Goal: Find specific page/section

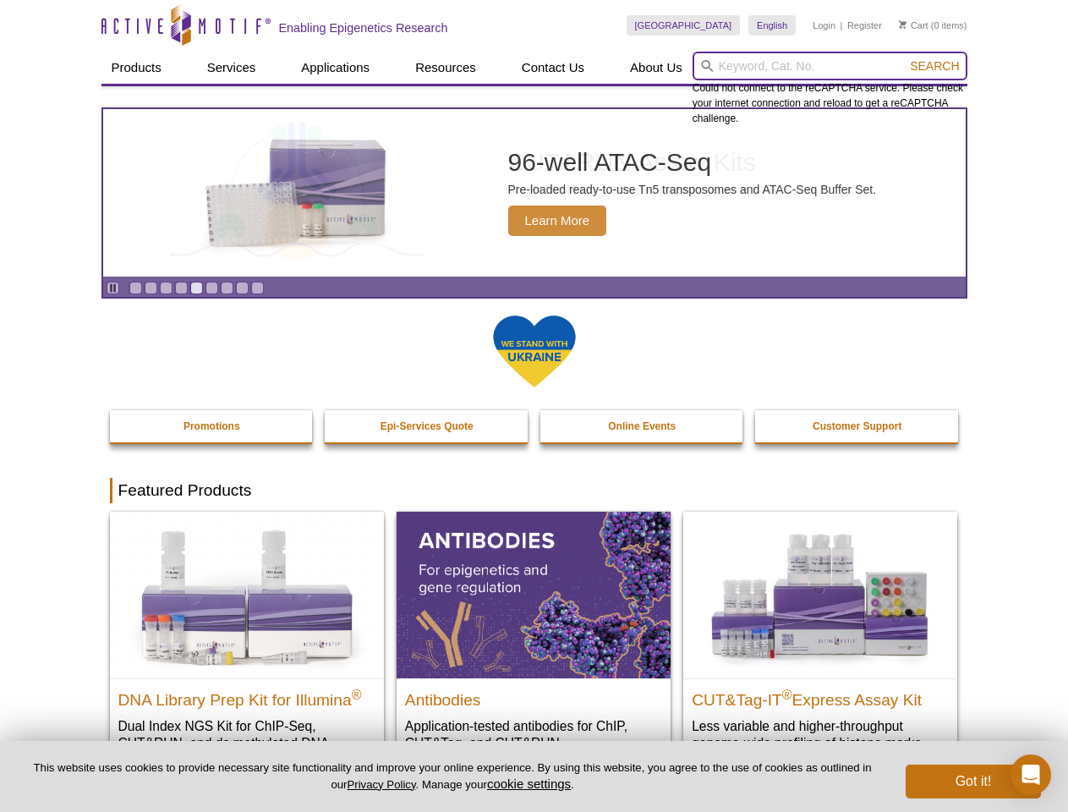
click at [829, 66] on input "search" at bounding box center [829, 66] width 275 height 29
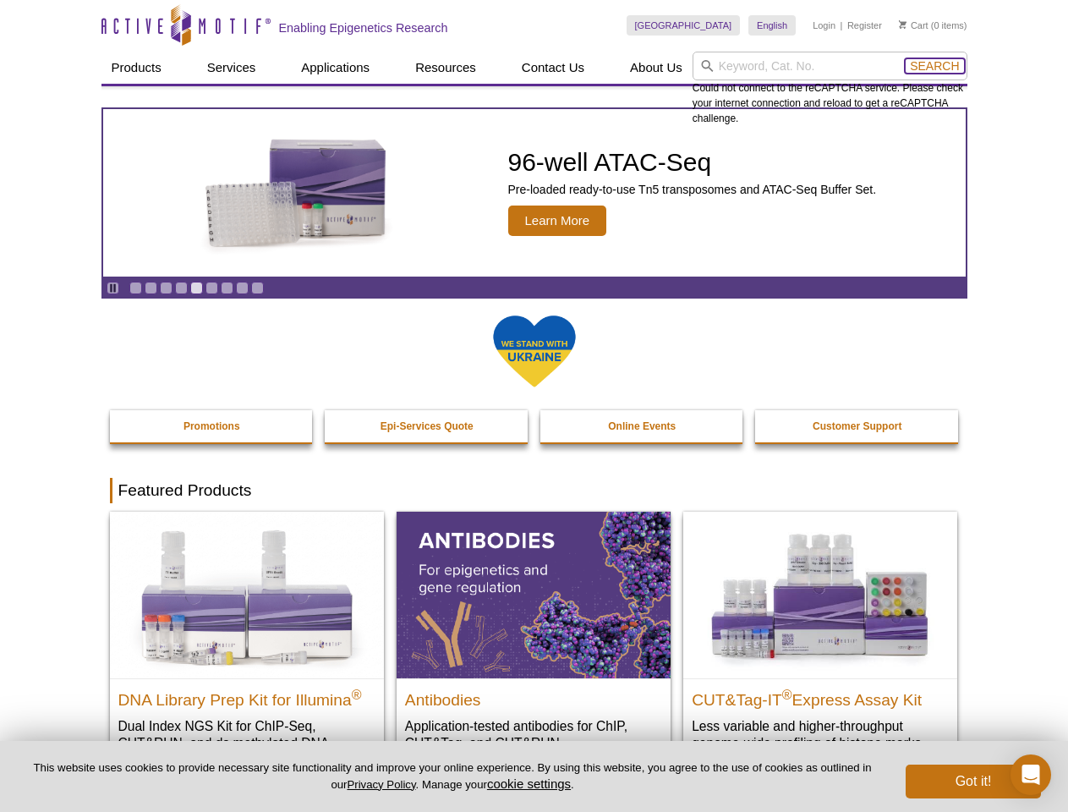
click at [934, 66] on span "Search" at bounding box center [934, 66] width 49 height 14
click at [112, 287] on icon "Pause" at bounding box center [112, 287] width 11 height 11
click at [135, 287] on link "Go to slide 1" at bounding box center [135, 288] width 13 height 13
click at [150, 287] on link "Go to slide 2" at bounding box center [151, 288] width 13 height 13
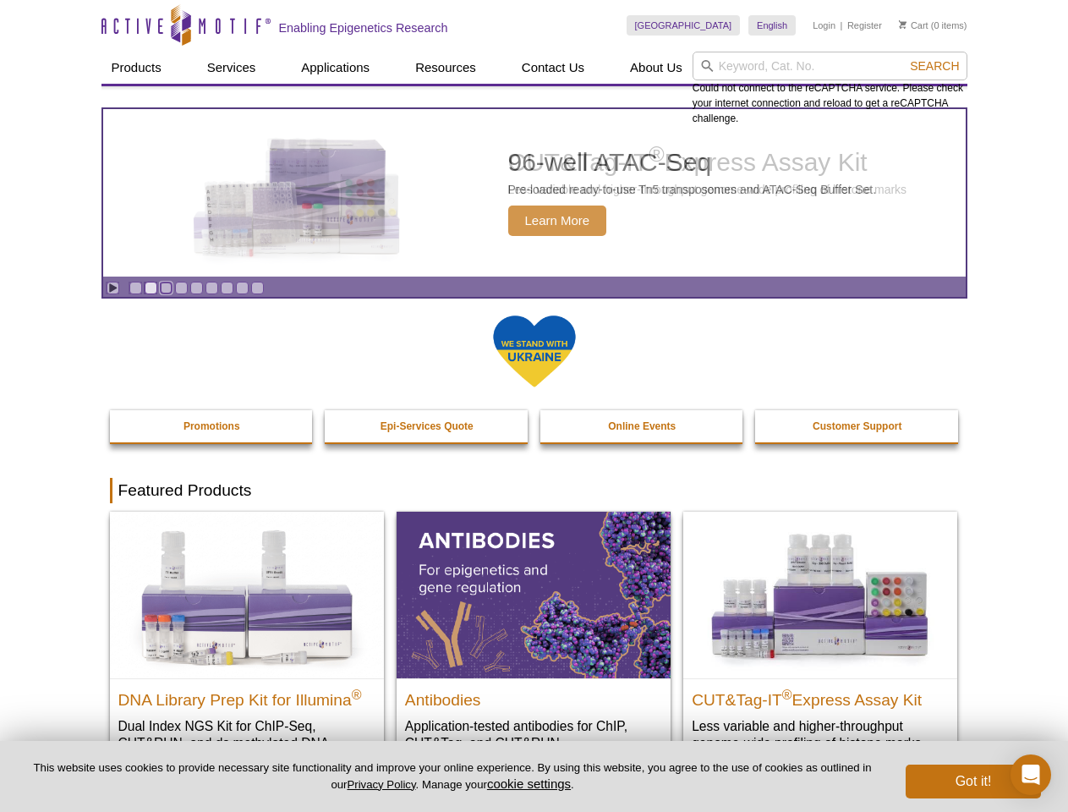
click at [166, 287] on link "Go to slide 3" at bounding box center [166, 288] width 13 height 13
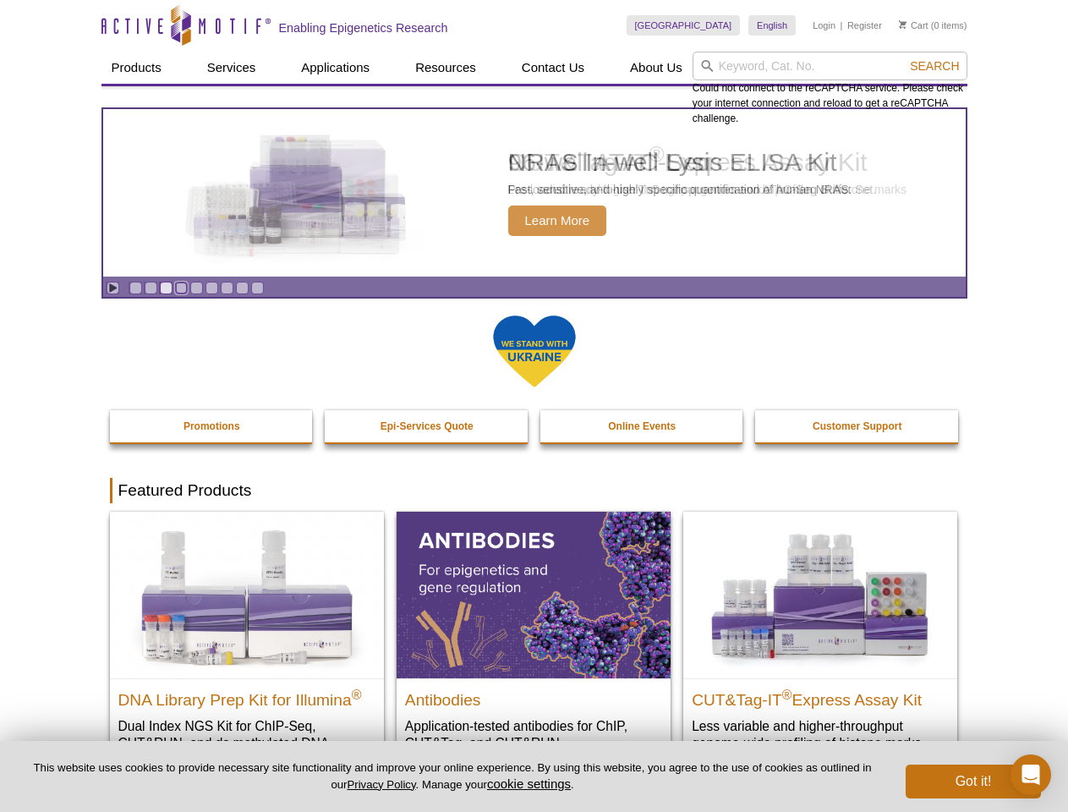
click at [181, 287] on link "Go to slide 4" at bounding box center [181, 288] width 13 height 13
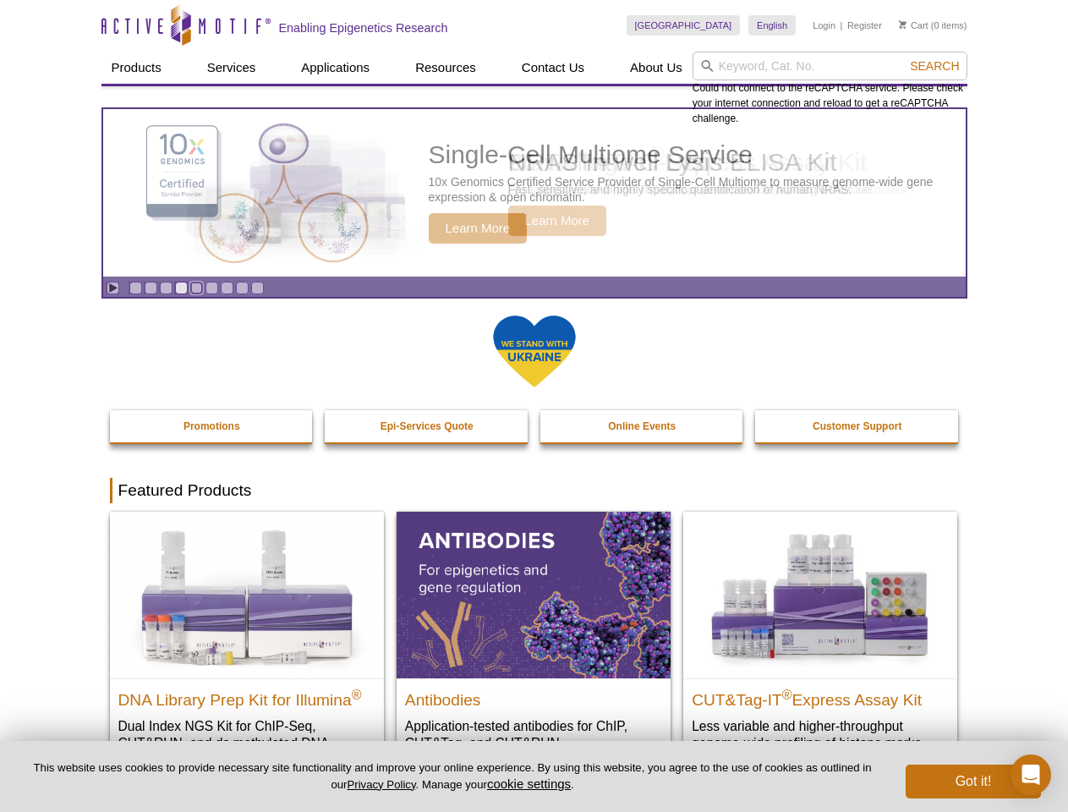
click at [196, 287] on link "Go to slide 5" at bounding box center [196, 288] width 13 height 13
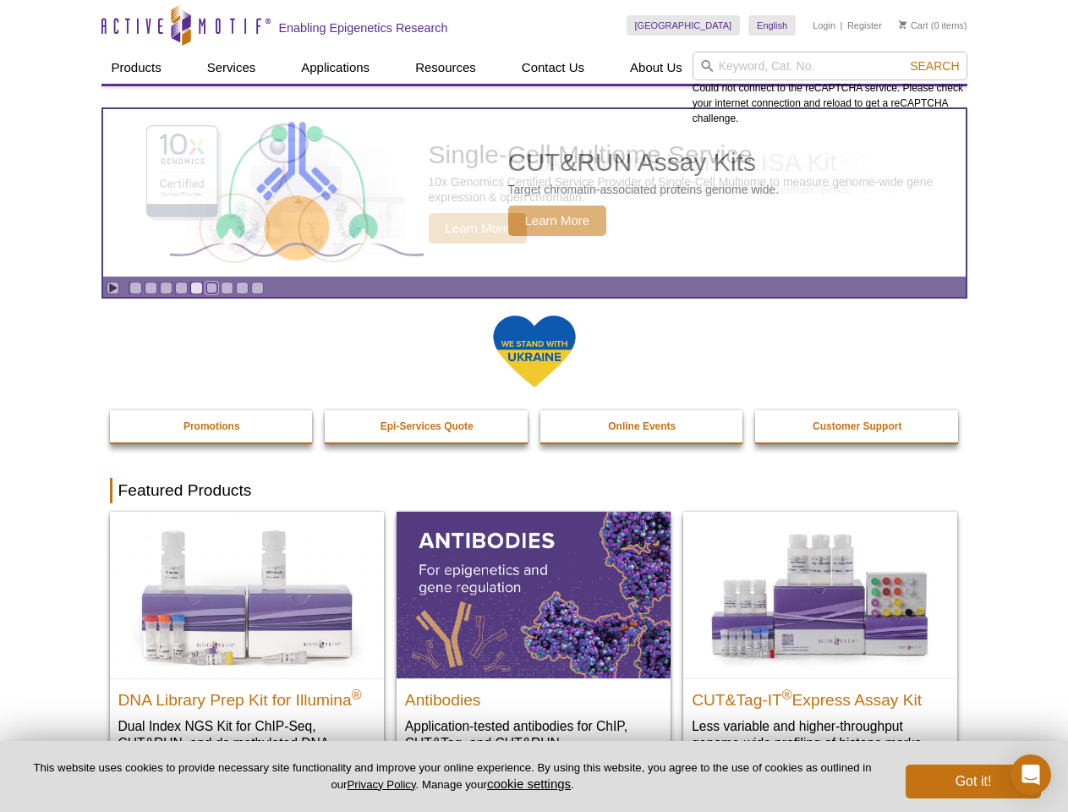
click at [211, 287] on link "Go to slide 6" at bounding box center [211, 288] width 13 height 13
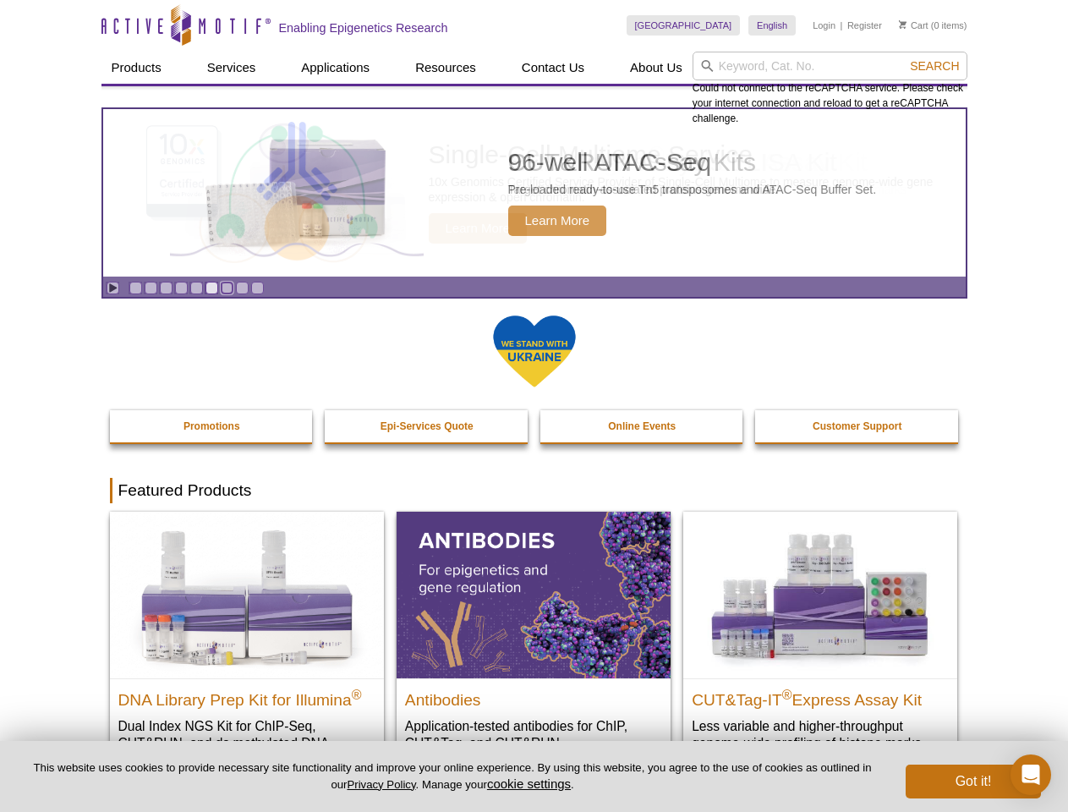
click at [227, 287] on link "Go to slide 7" at bounding box center [227, 288] width 13 height 13
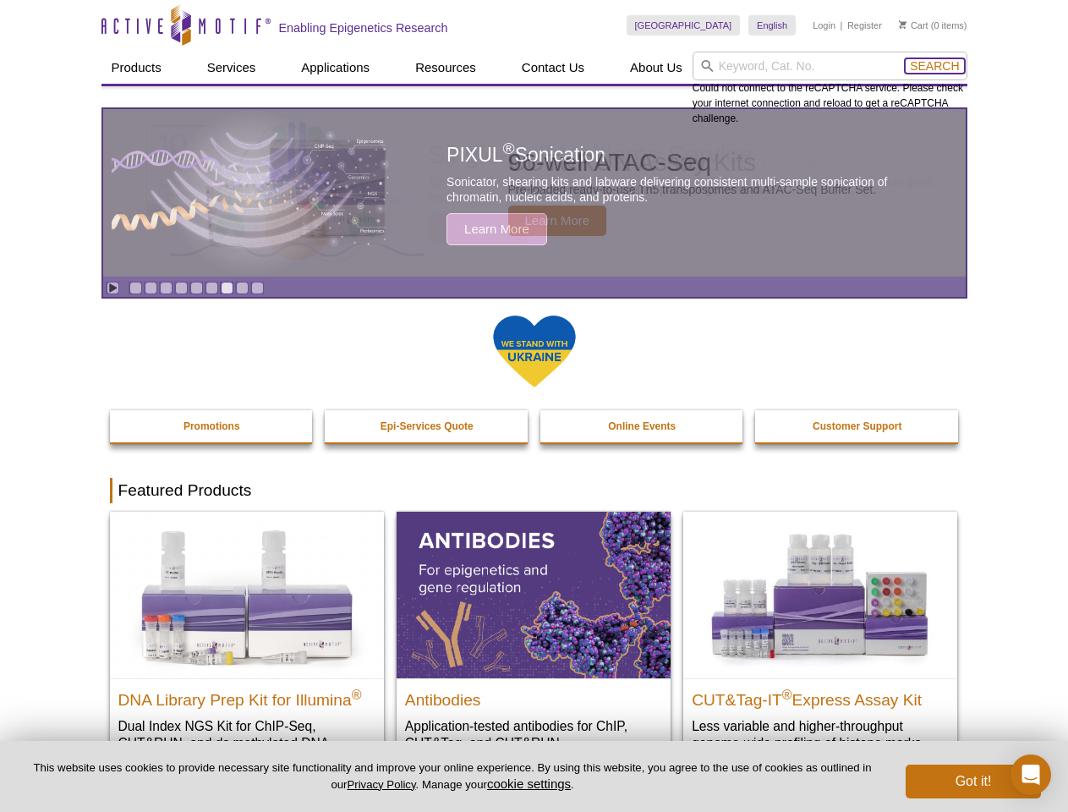
click at [934, 66] on span "Search" at bounding box center [934, 66] width 49 height 14
